Goal: Information Seeking & Learning: Find specific fact

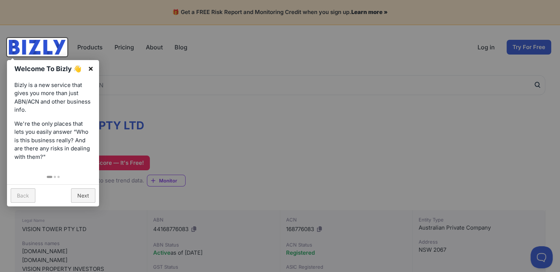
click at [90, 68] on link "×" at bounding box center [91, 68] width 17 height 17
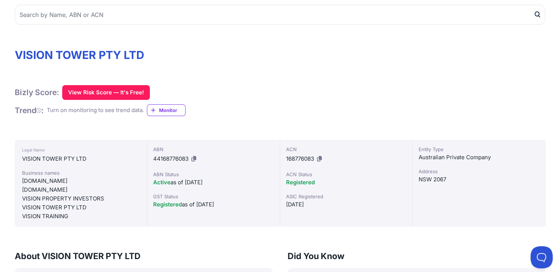
scroll to position [74, 0]
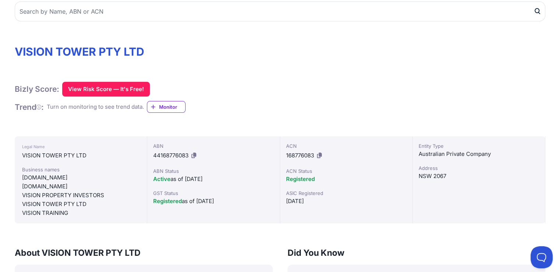
click at [177, 157] on span "44168776083" at bounding box center [170, 155] width 35 height 7
copy div "44168776083"
click at [300, 154] on span "168776083" at bounding box center [300, 155] width 28 height 7
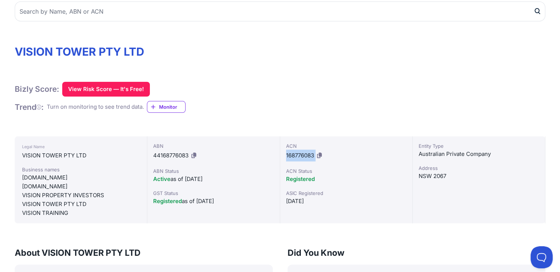
copy div "168776083"
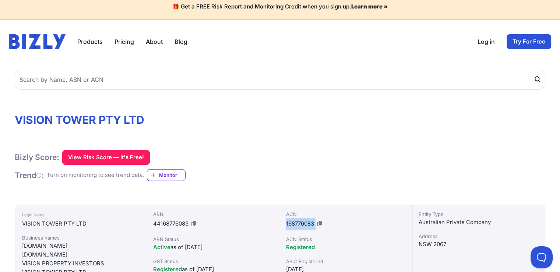
scroll to position [0, 0]
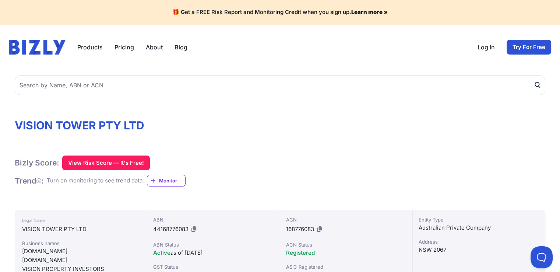
click at [173, 228] on span "44168776083" at bounding box center [170, 228] width 35 height 7
copy div "44168776083"
